Goal: Information Seeking & Learning: Learn about a topic

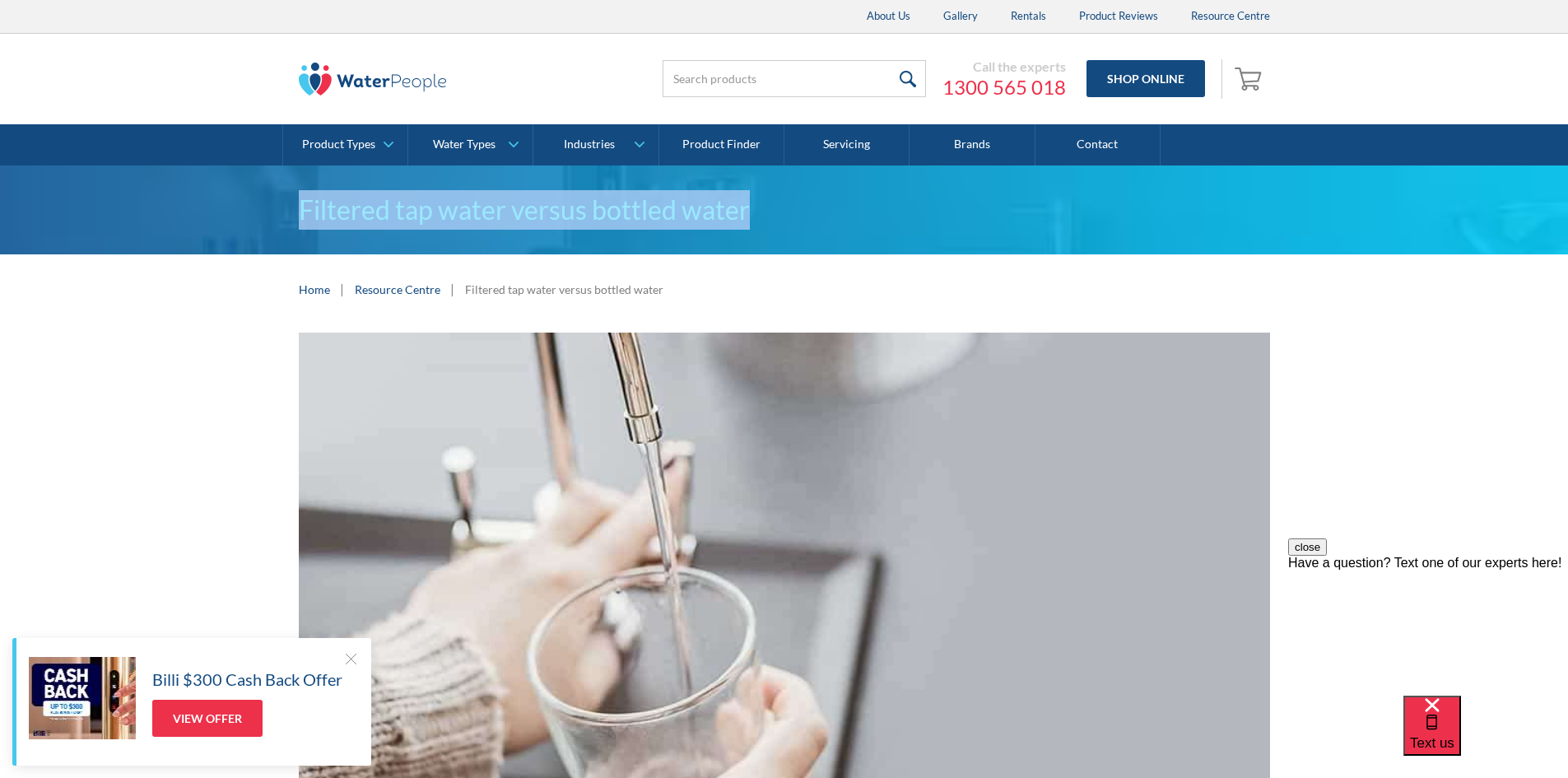
drag, startPoint x: 255, startPoint y: 197, endPoint x: 983, endPoint y: 192, distance: 728.0
click at [983, 192] on div "Filtered tap water versus bottled water" at bounding box center [784, 210] width 1568 height 89
copy h1 "Filtered tap water versus bottled water"
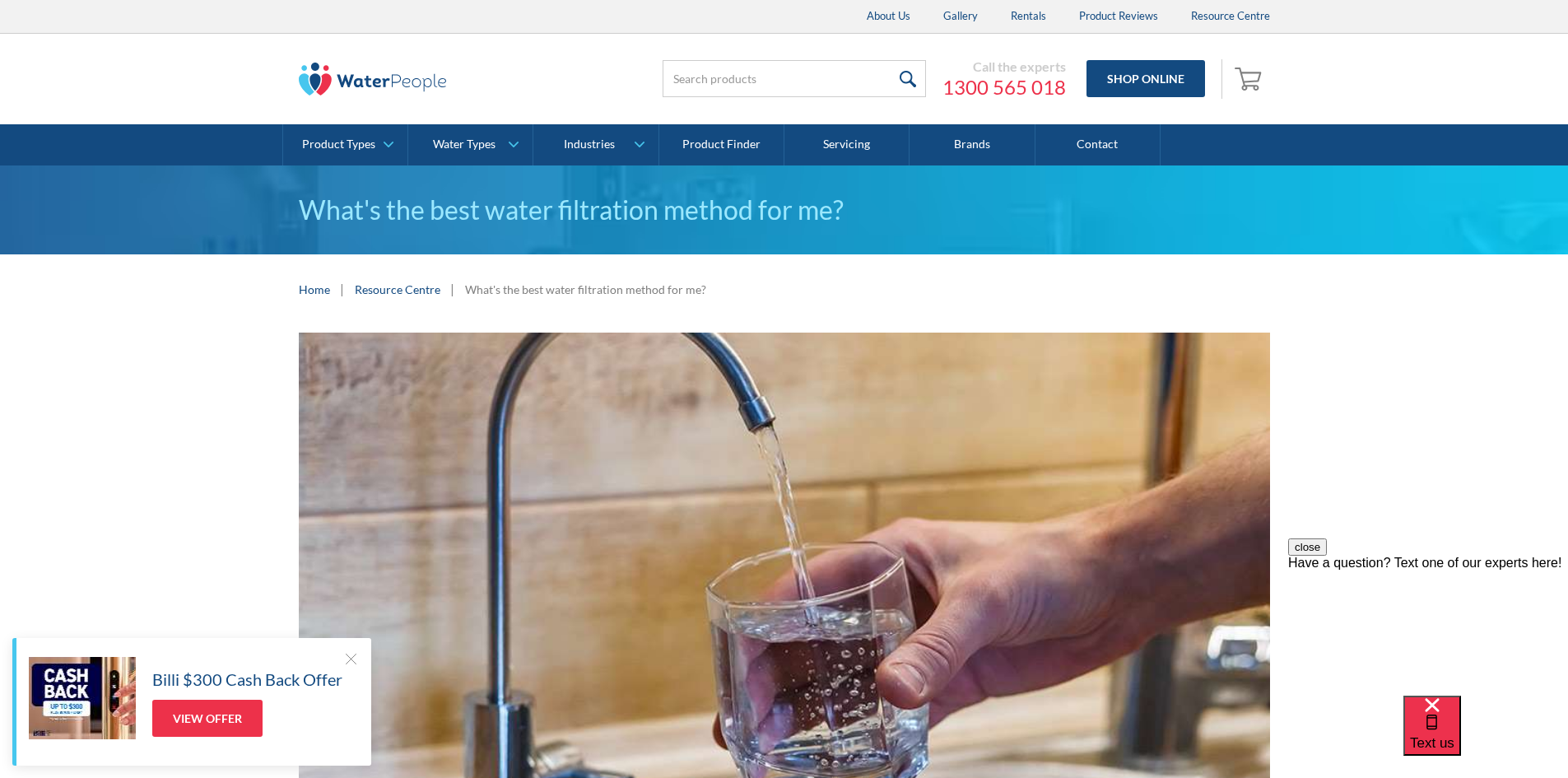
drag, startPoint x: 204, startPoint y: 225, endPoint x: 232, endPoint y: 211, distance: 31.3
click at [204, 225] on div "What's the best water filtration method for me?" at bounding box center [784, 210] width 1568 height 89
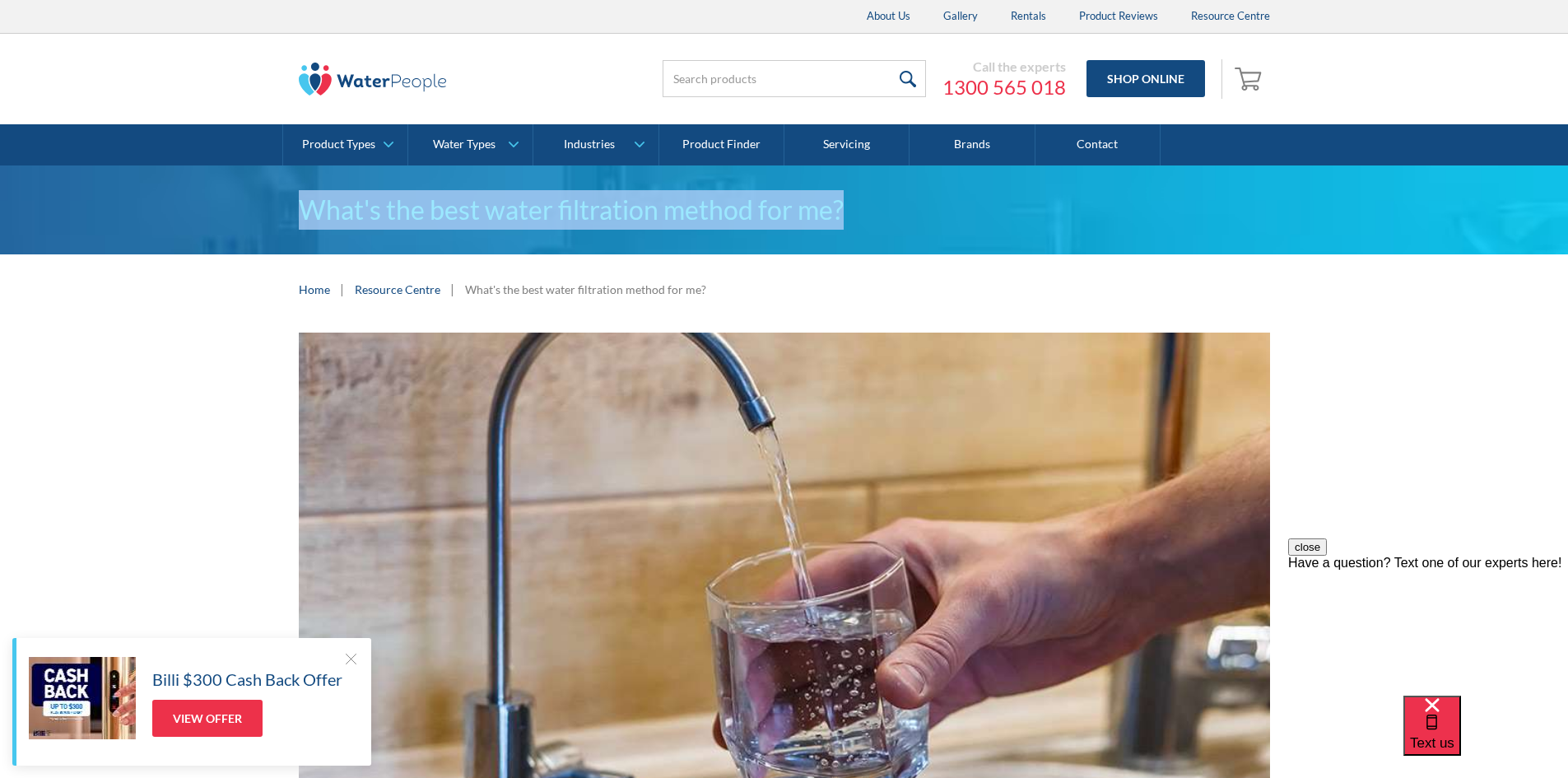
drag, startPoint x: 273, startPoint y: 200, endPoint x: 1016, endPoint y: 201, distance: 743.0
click at [1016, 201] on div "What's the best water filtration method for me?" at bounding box center [784, 210] width 1568 height 89
copy h1 "What's the best water filtration method for me?"
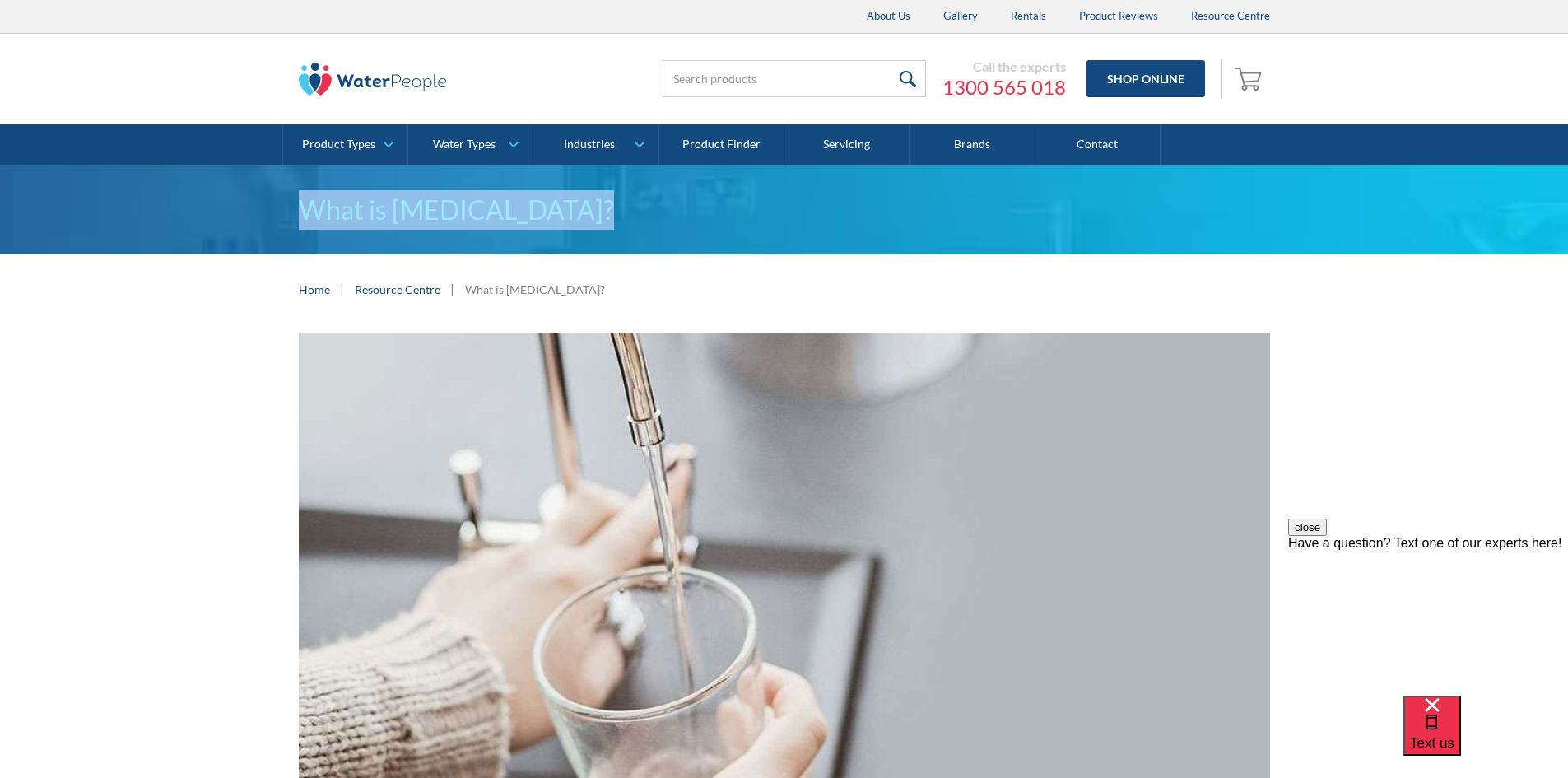
drag, startPoint x: 257, startPoint y: 217, endPoint x: 639, endPoint y: 213, distance: 382.0
click at [643, 216] on div "What is purified water?" at bounding box center [784, 210] width 1568 height 89
copy h1 "What is purified water?"
